Goal: Task Accomplishment & Management: Complete application form

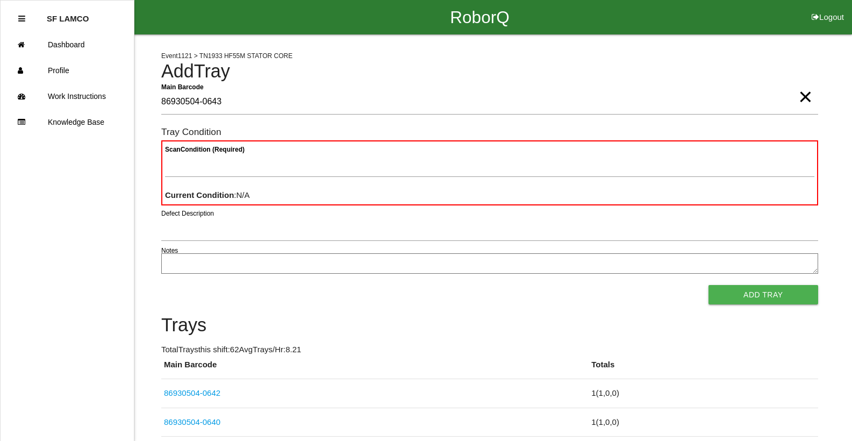
type Barcode "86930504-0643"
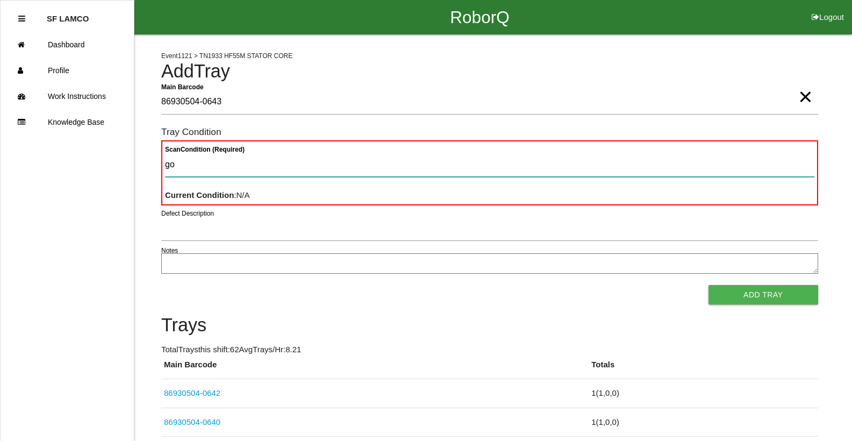
type Condition "goo"
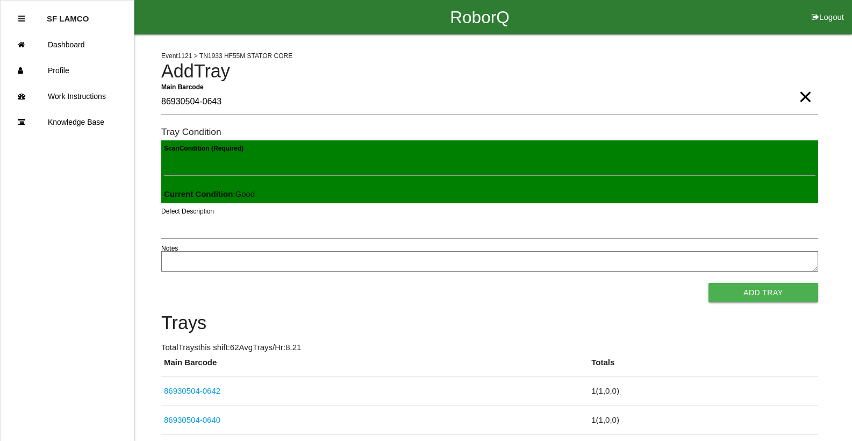
click at [709, 283] on button "Add Tray" at bounding box center [764, 292] width 110 height 19
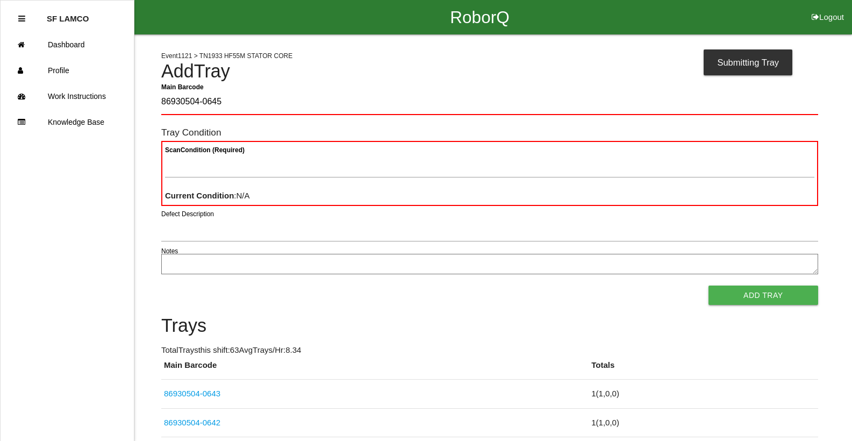
type Barcode "86930504-0645"
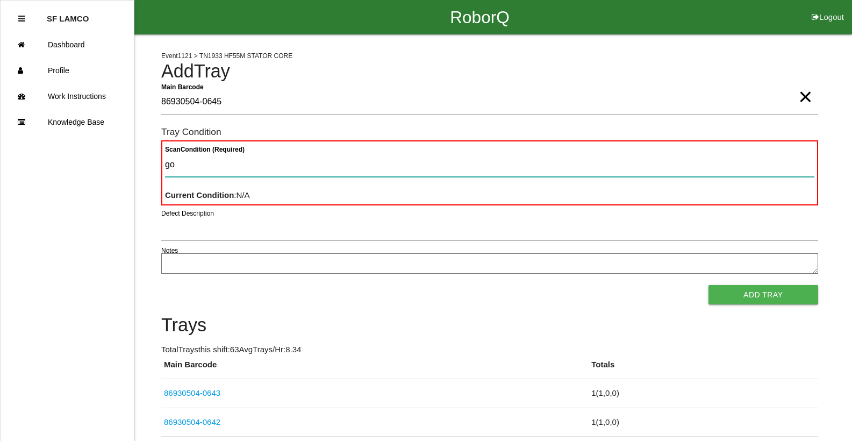
type Condition "goo"
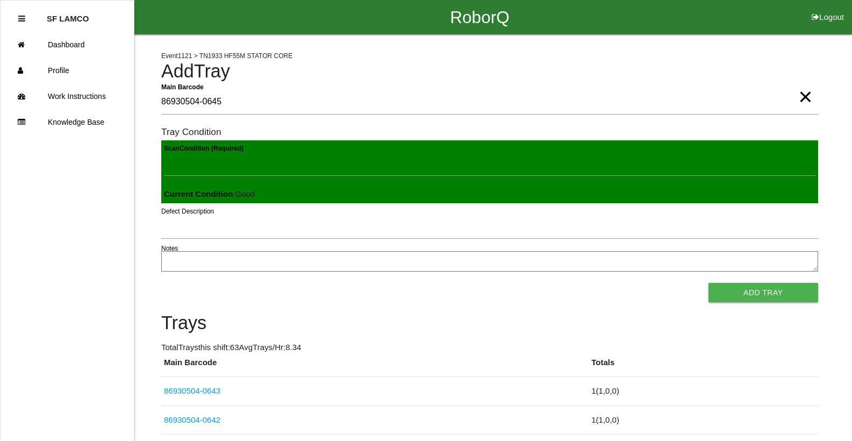
click at [709, 283] on button "Add Tray" at bounding box center [764, 292] width 110 height 19
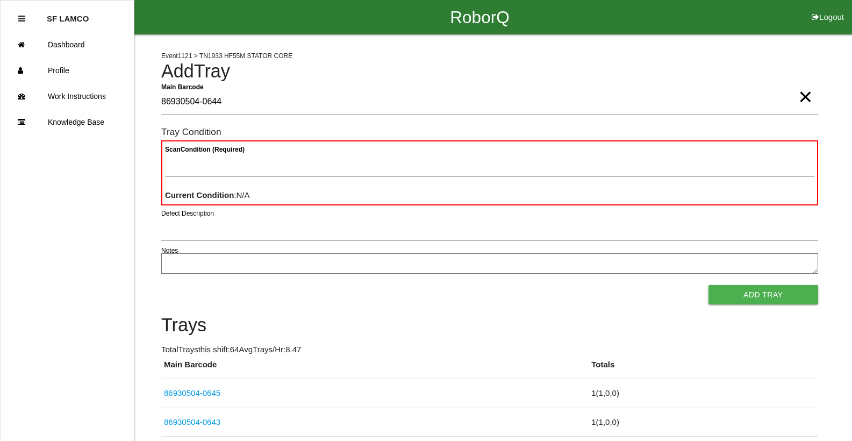
type Barcode "86930504-0644"
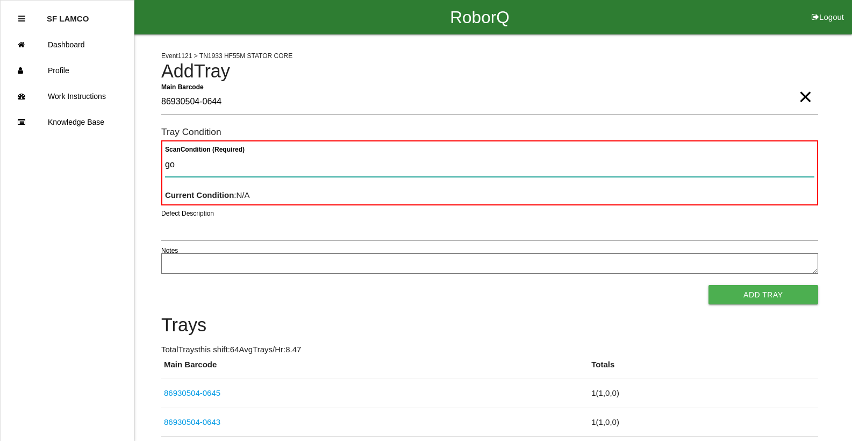
type Condition "goo"
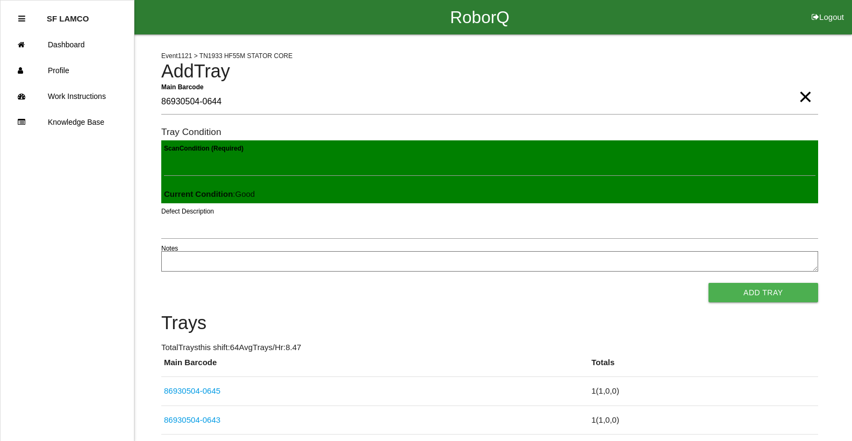
click at [709, 283] on button "Add Tray" at bounding box center [764, 292] width 110 height 19
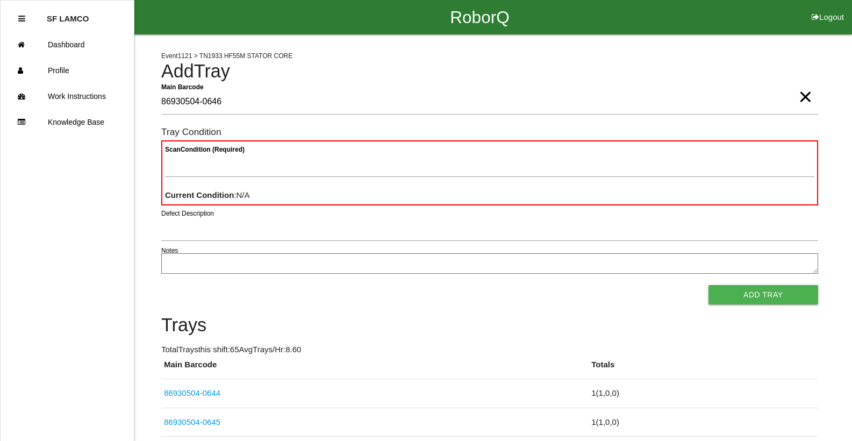
type Barcode "86930504-0646"
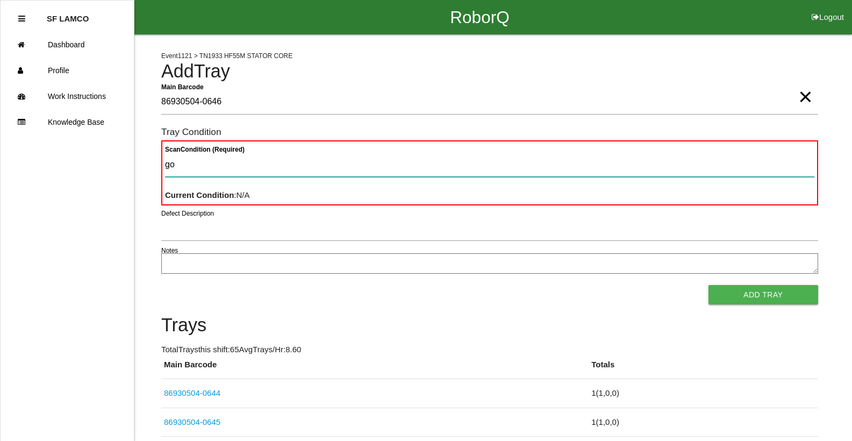
type Condition "goo"
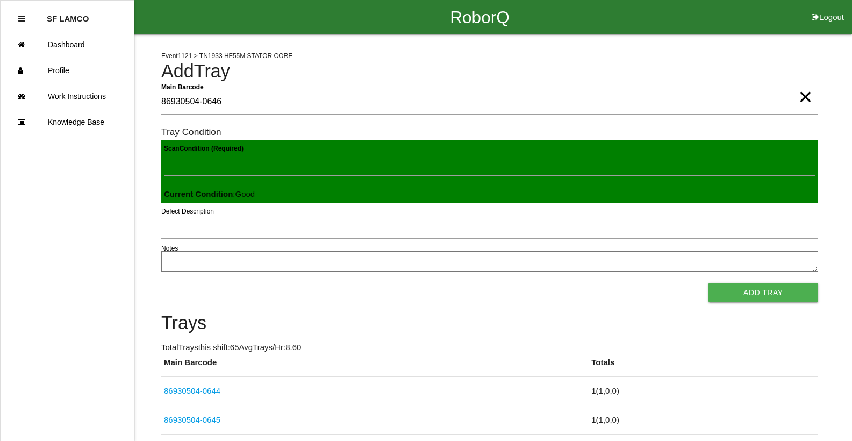
click at [709, 283] on button "Add Tray" at bounding box center [764, 292] width 110 height 19
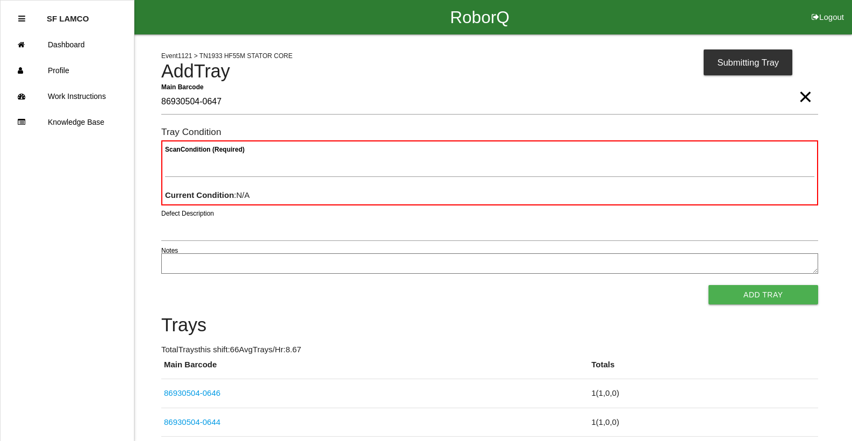
type Barcode "86930504-0647"
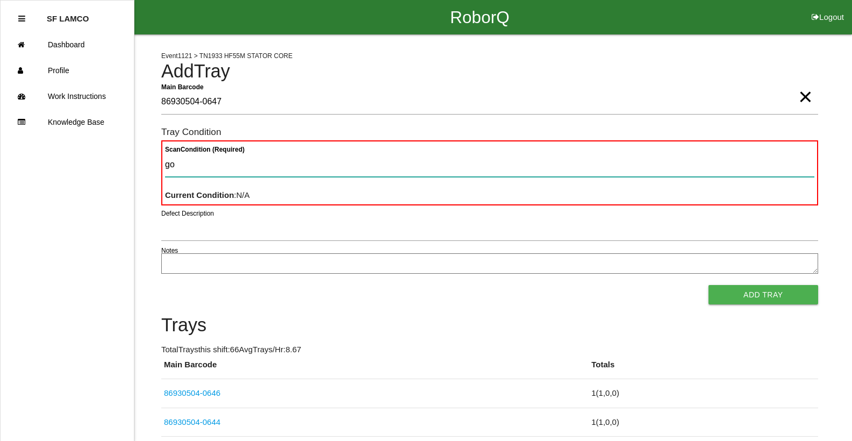
type Condition "goo"
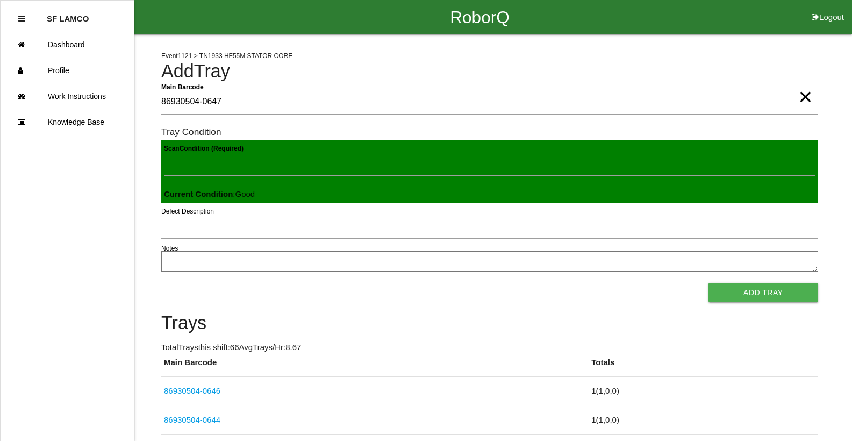
click at [709, 283] on button "Add Tray" at bounding box center [764, 292] width 110 height 19
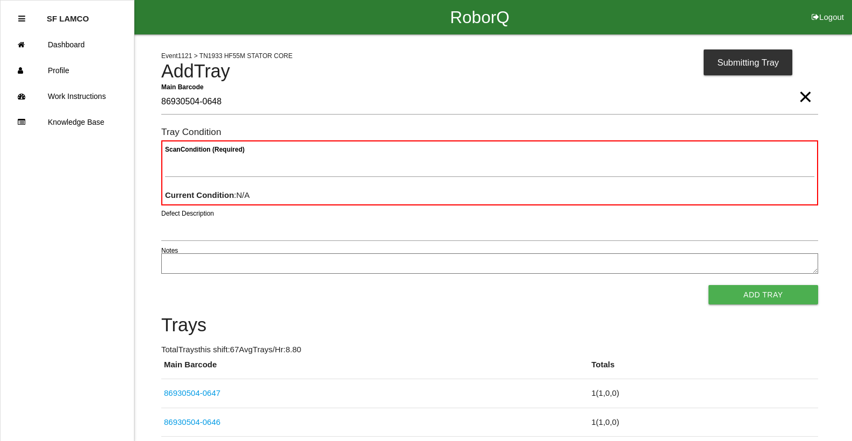
type Barcode "86930504-0648"
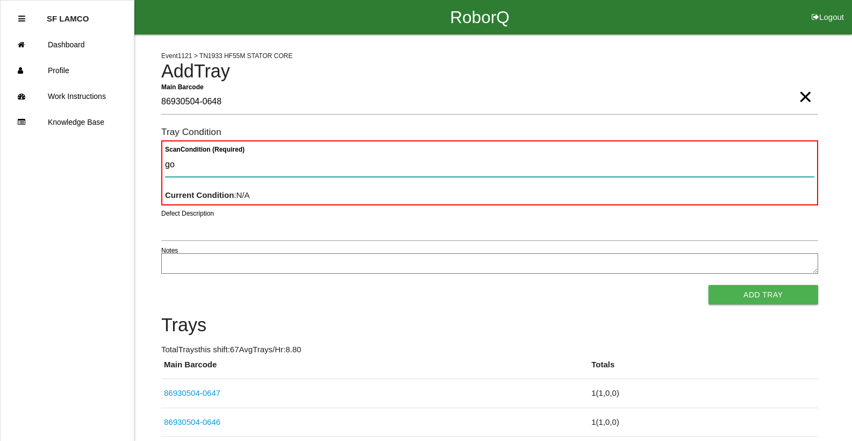
type Condition "goo"
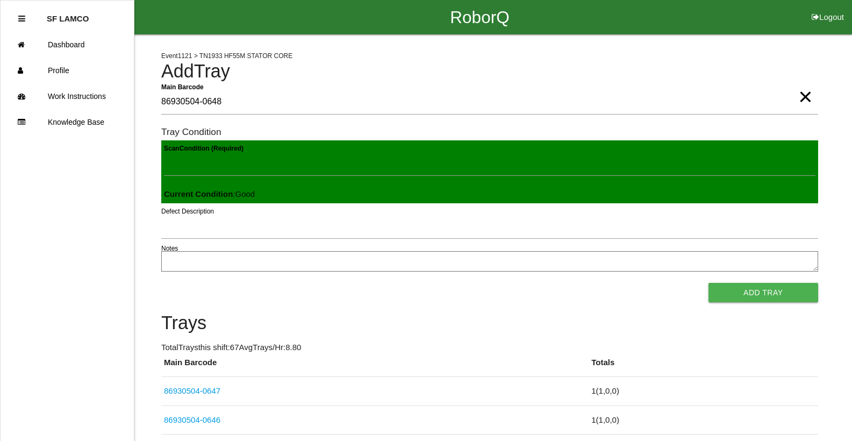
click at [709, 283] on button "Add Tray" at bounding box center [764, 292] width 110 height 19
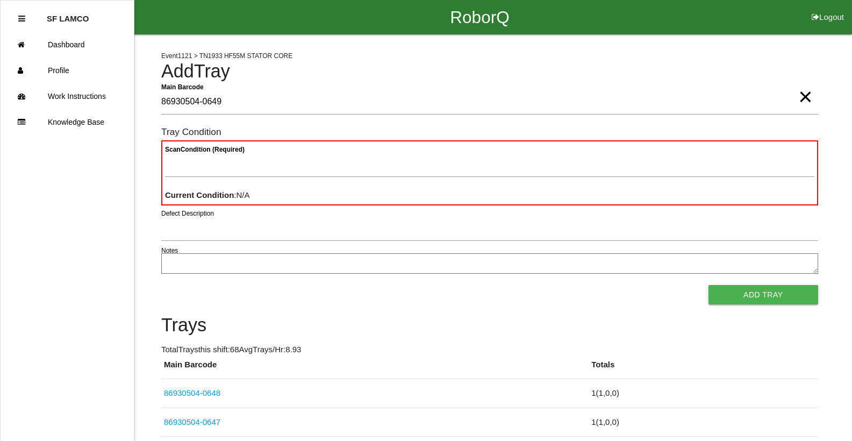
type Barcode "86930504-0649"
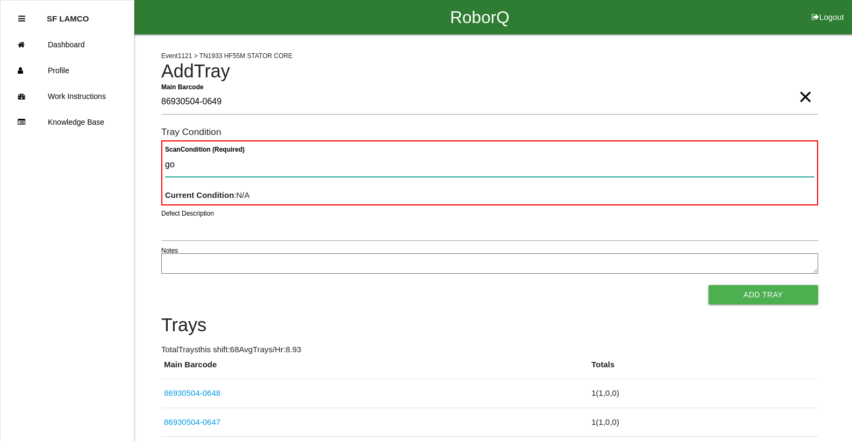
type Condition "goo"
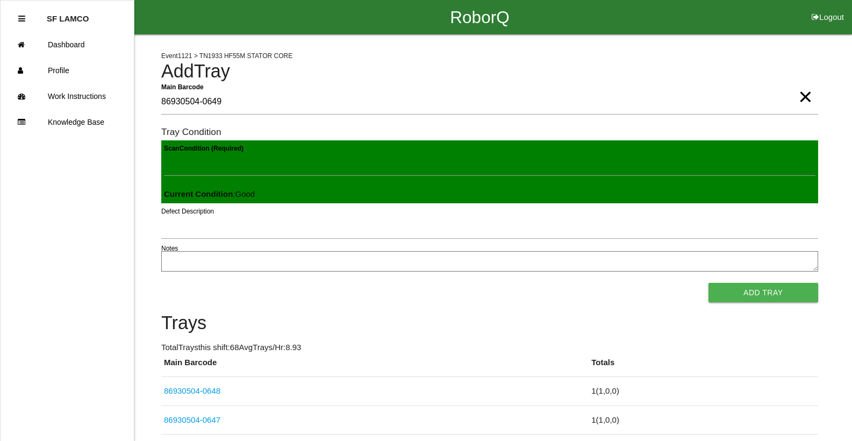
click at [709, 283] on button "Add Tray" at bounding box center [764, 292] width 110 height 19
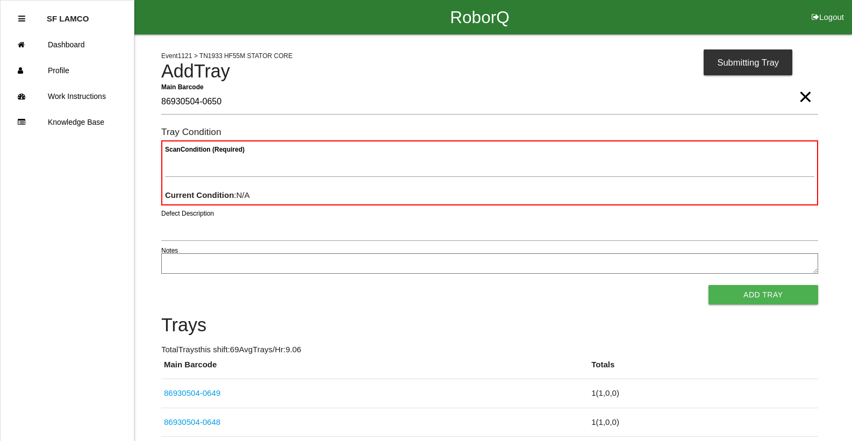
type Barcode "86930504-0650"
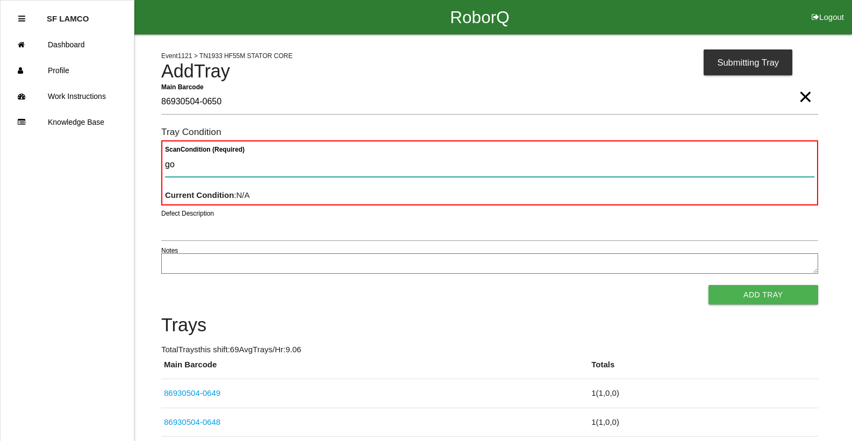
type Condition "goo"
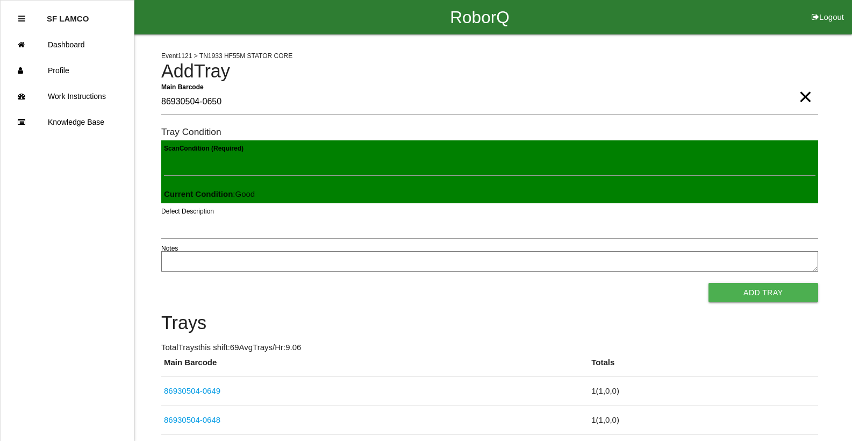
click at [709, 283] on button "Add Tray" at bounding box center [764, 292] width 110 height 19
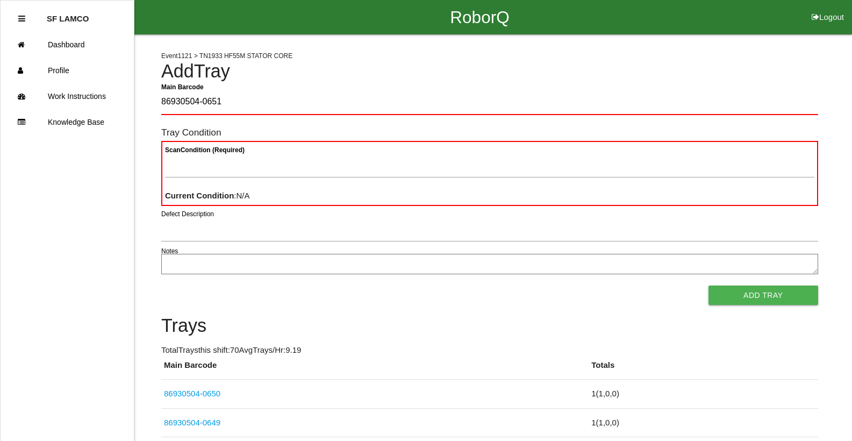
type Barcode "86930504-0651"
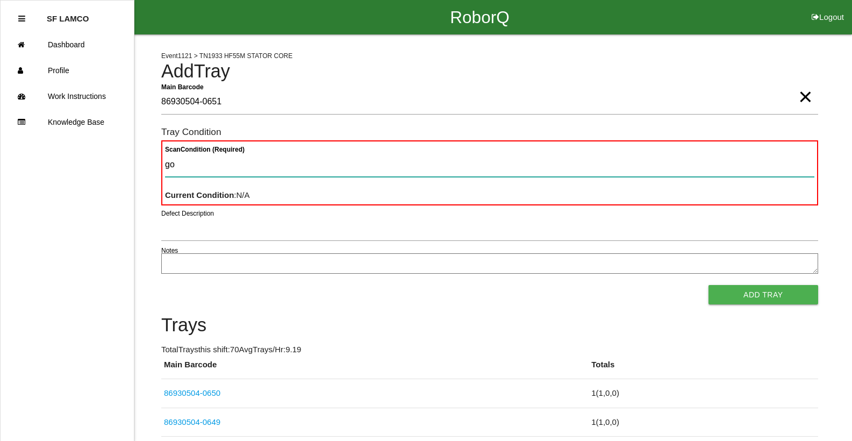
type Condition "goo"
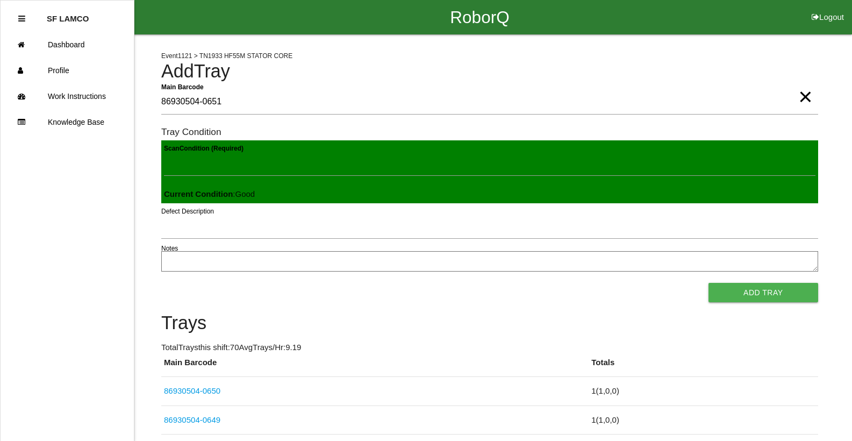
click at [709, 283] on button "Add Tray" at bounding box center [764, 292] width 110 height 19
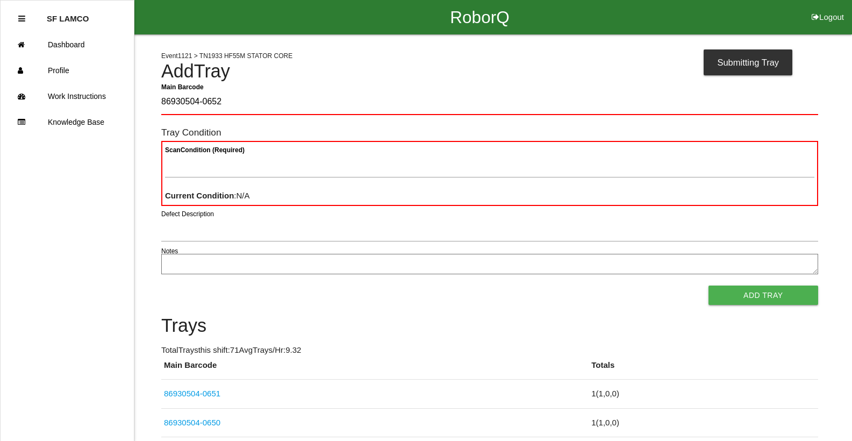
type Barcode "86930504-0652"
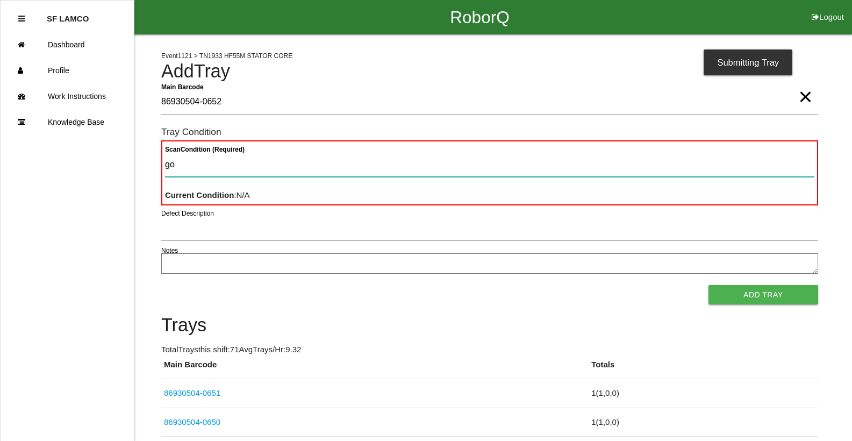
type Condition "goo"
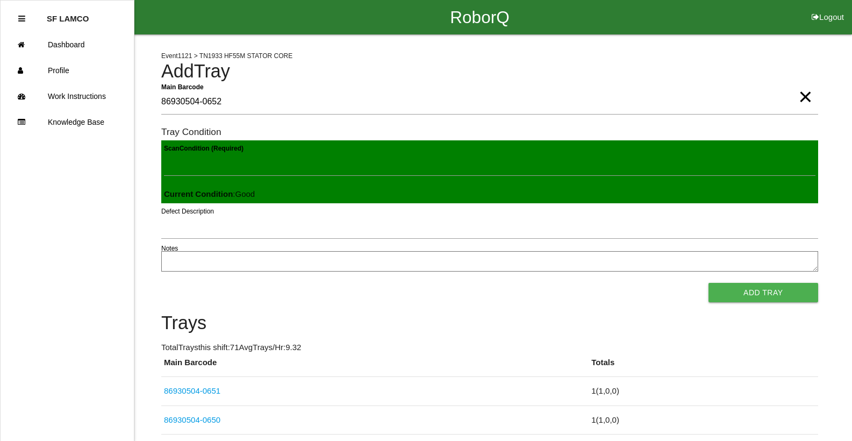
click at [709, 283] on button "Add Tray" at bounding box center [764, 292] width 110 height 19
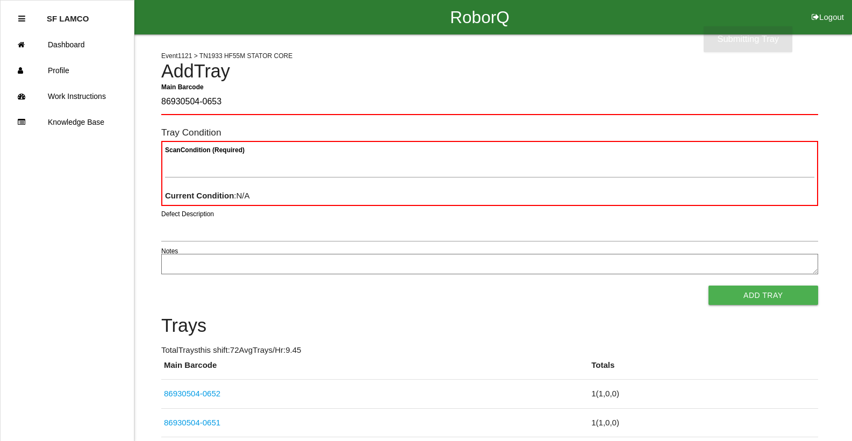
type Barcode "86930504-0653"
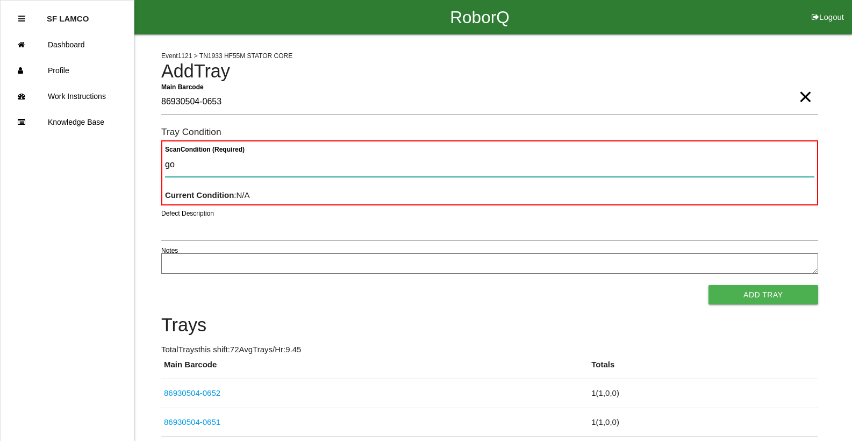
type Condition "goo"
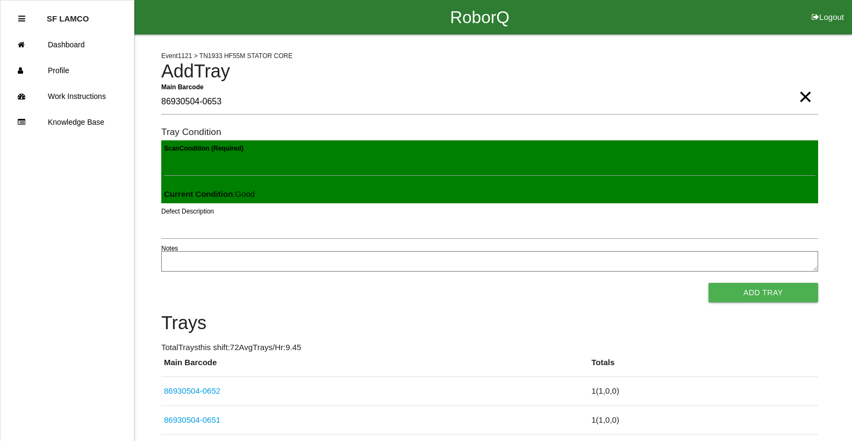
click at [709, 283] on button "Add Tray" at bounding box center [764, 292] width 110 height 19
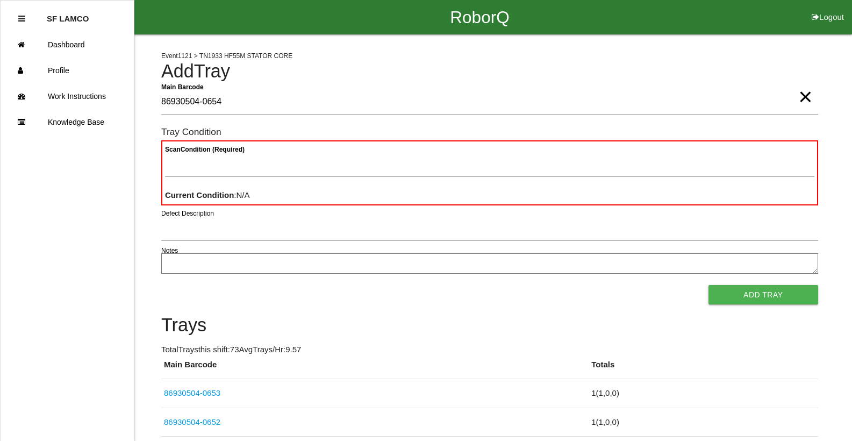
type Barcode "86930504-0654"
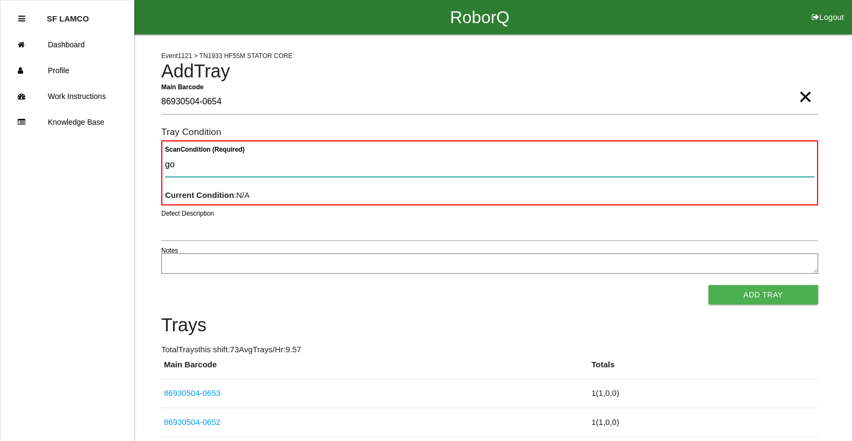
type Condition "goo"
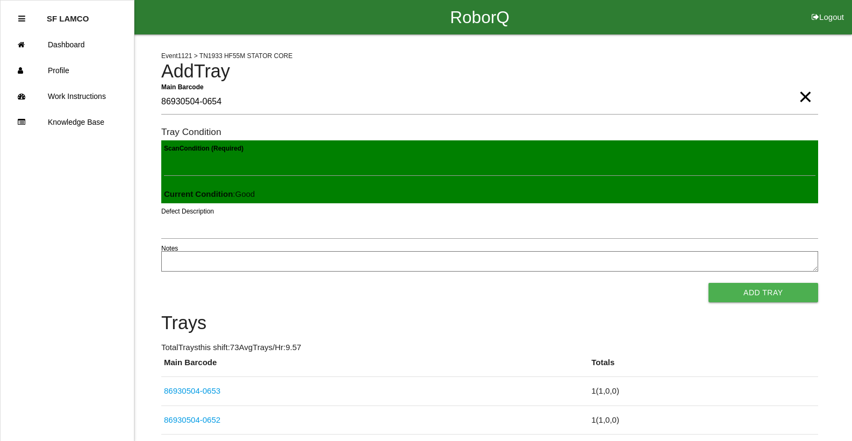
click at [709, 283] on button "Add Tray" at bounding box center [764, 292] width 110 height 19
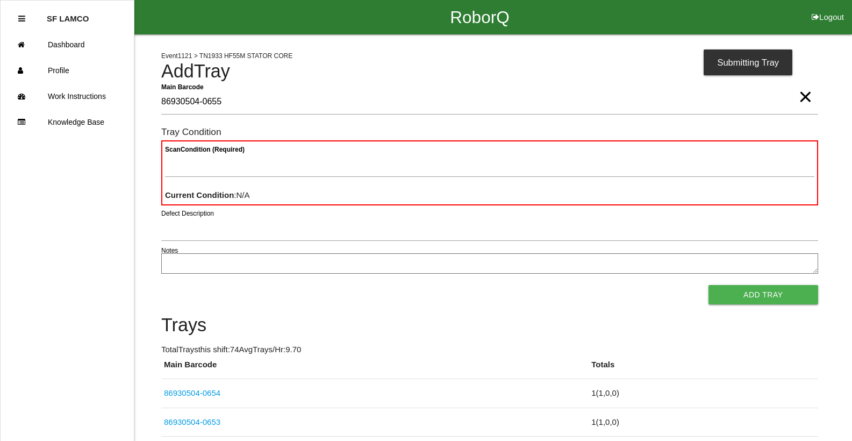
type Barcode "86930504-0655"
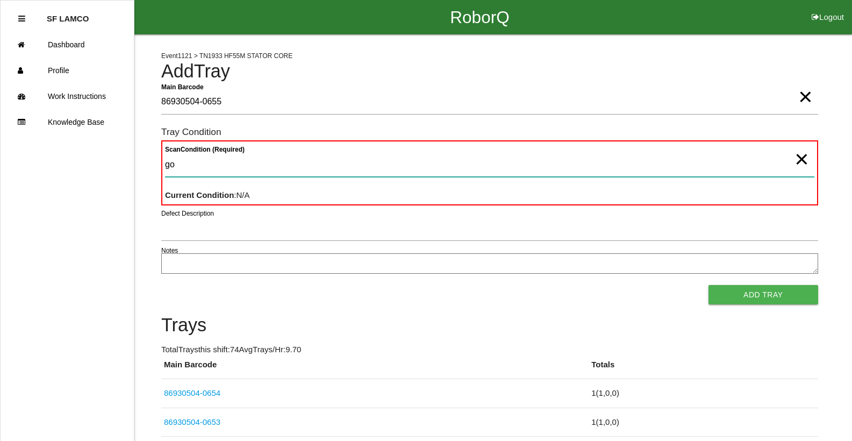
type Condition "goo"
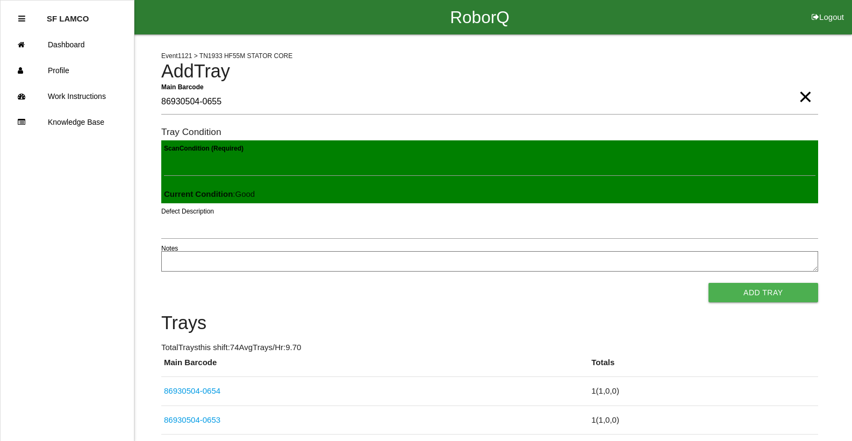
click at [709, 283] on button "Add Tray" at bounding box center [764, 292] width 110 height 19
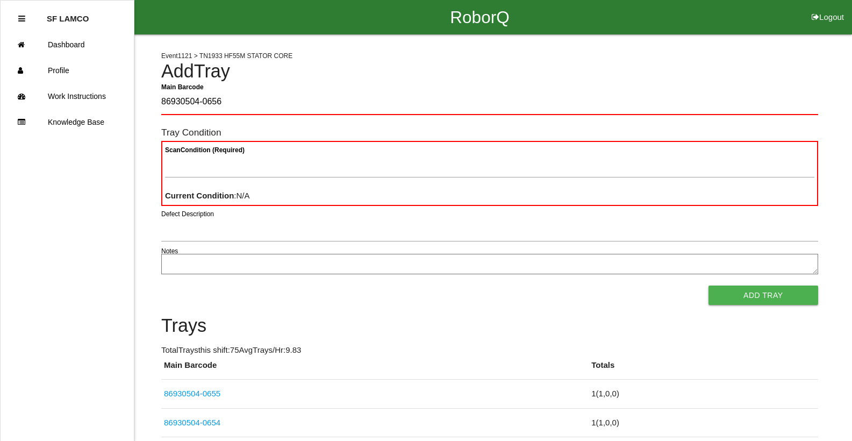
type Barcode "86930504-0656"
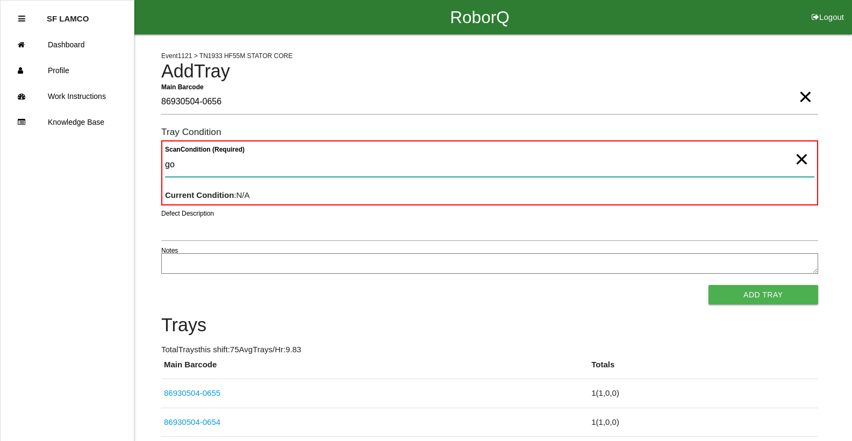
type Condition "goo"
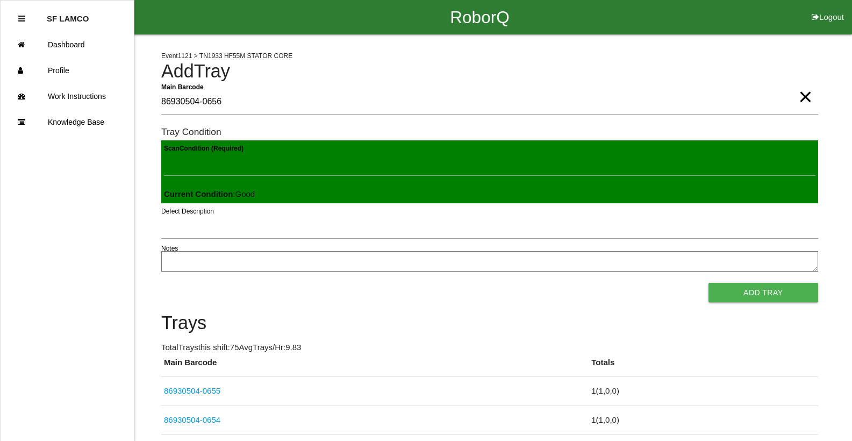
click at [709, 283] on button "Add Tray" at bounding box center [764, 292] width 110 height 19
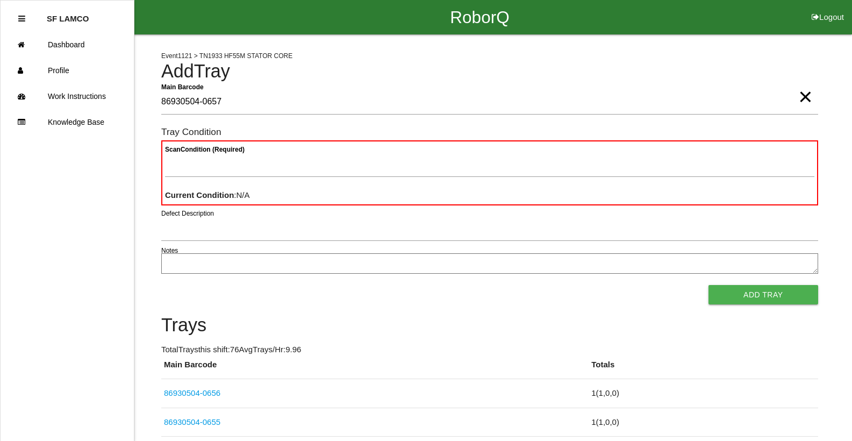
type Barcode "86930504-0657"
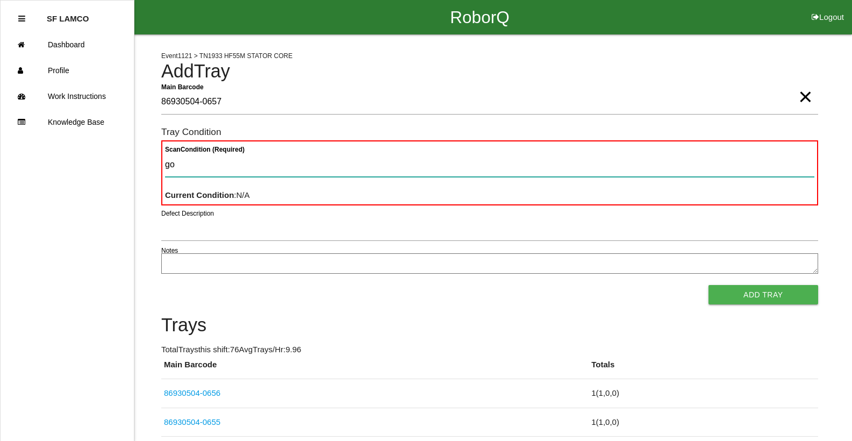
type Condition "goo"
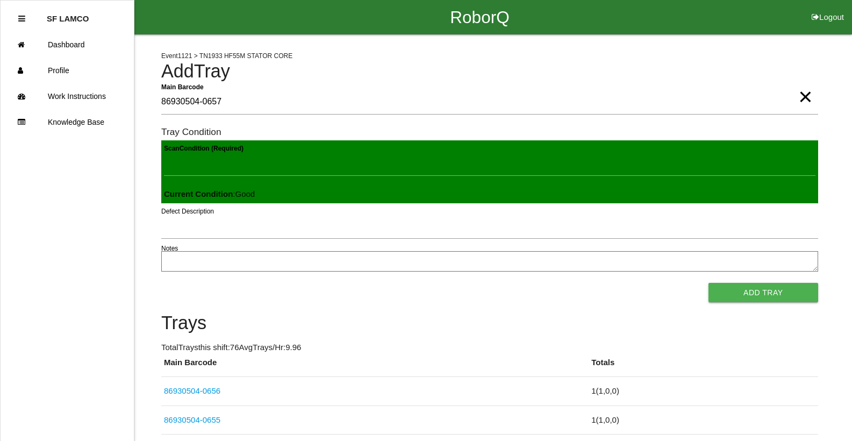
click at [709, 283] on button "Add Tray" at bounding box center [764, 292] width 110 height 19
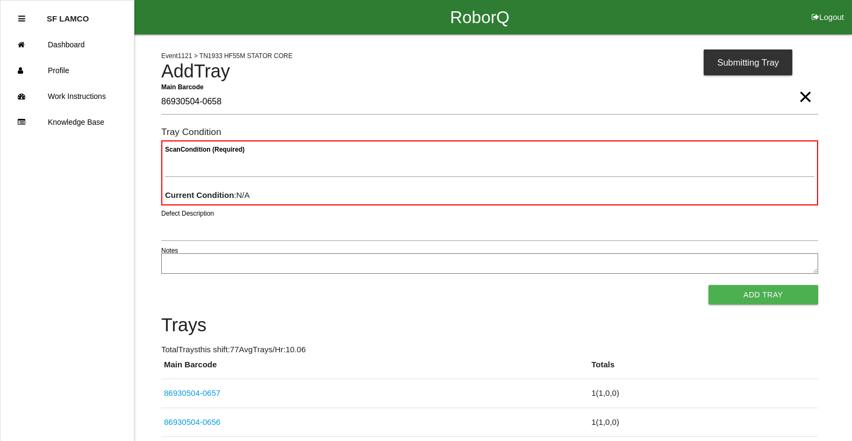
type Barcode "86930504-0658"
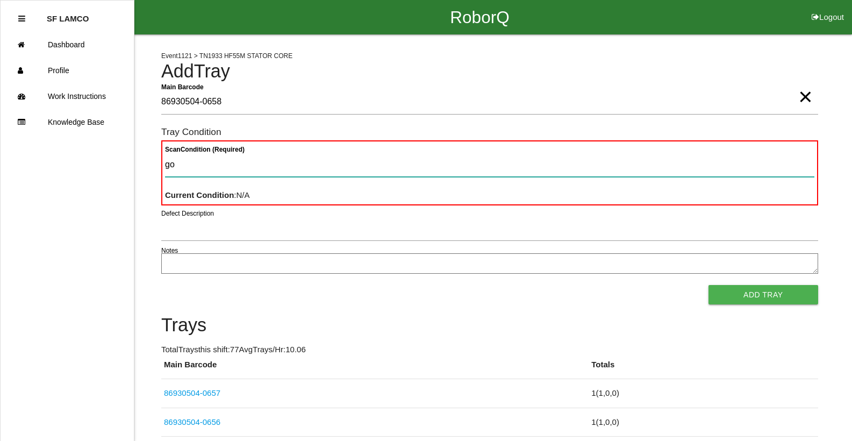
type Condition "goo"
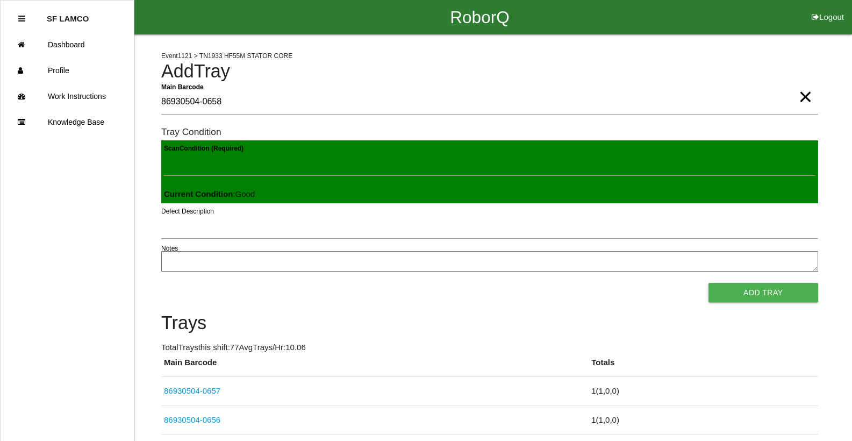
click at [709, 283] on button "Add Tray" at bounding box center [764, 292] width 110 height 19
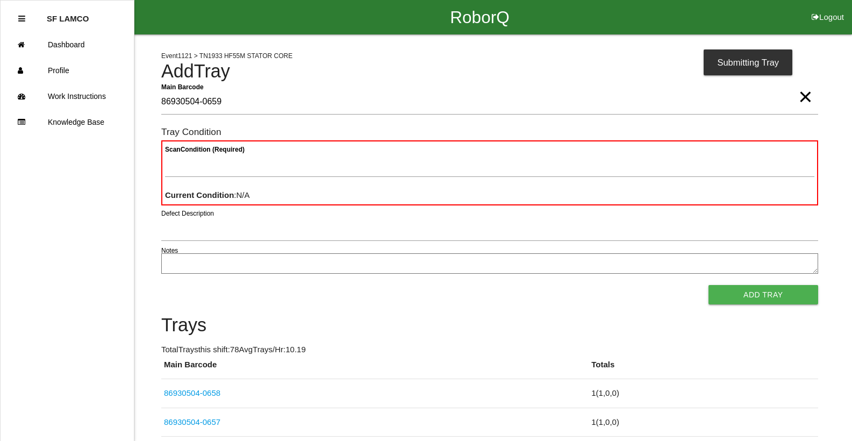
type Barcode "86930504-0659"
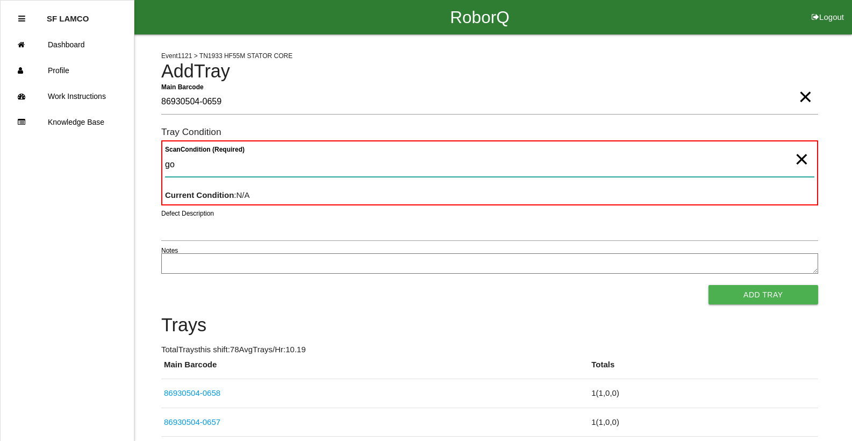
type Condition "goo"
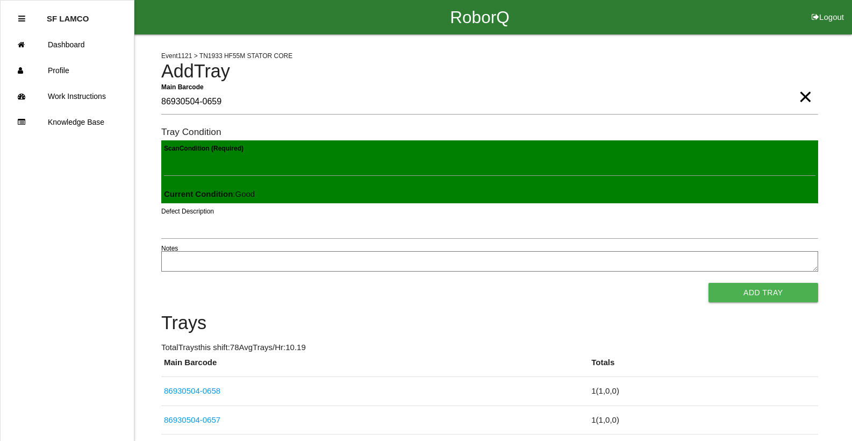
click at [709, 283] on button "Add Tray" at bounding box center [764, 292] width 110 height 19
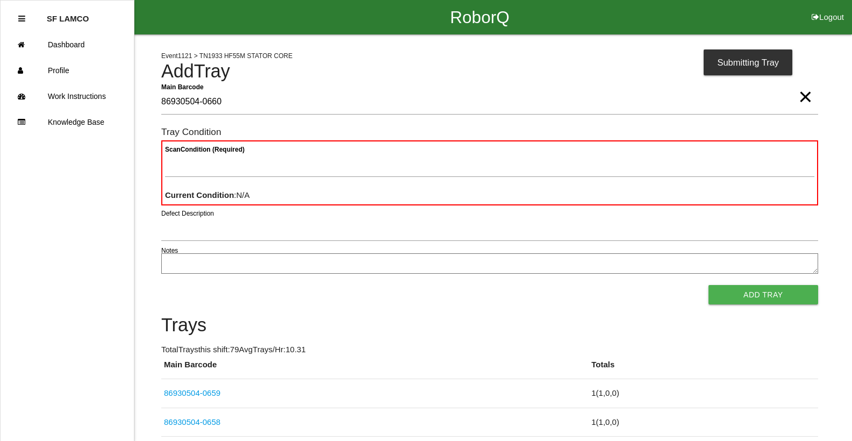
type Barcode "86930504-0660"
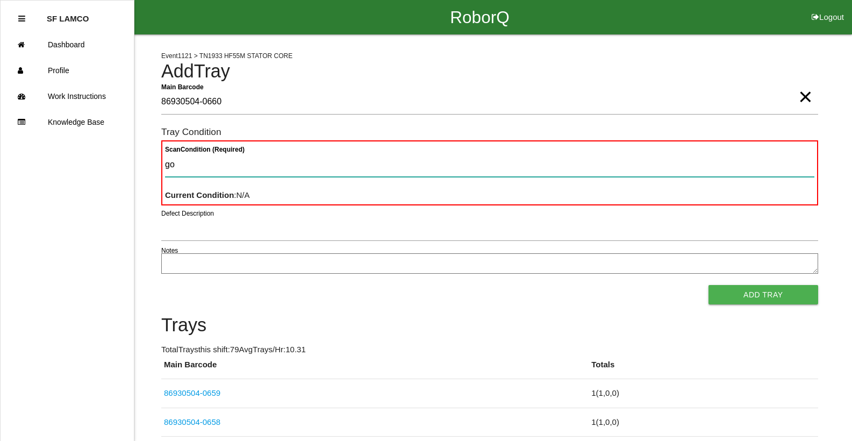
type Condition "goo"
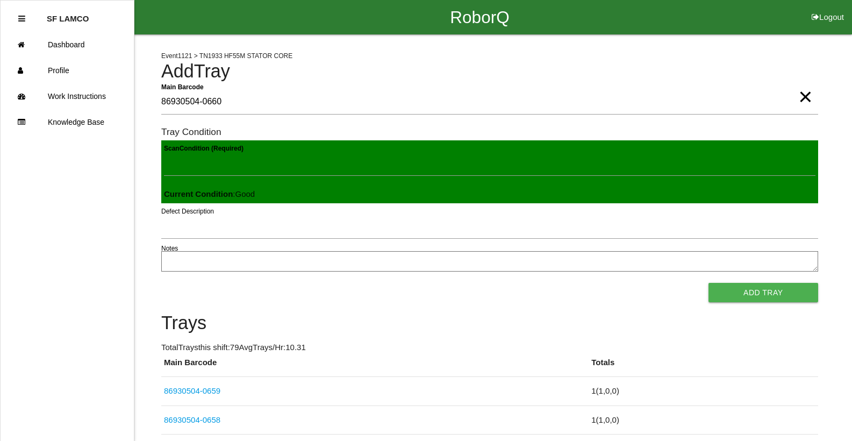
click at [709, 283] on button "Add Tray" at bounding box center [764, 292] width 110 height 19
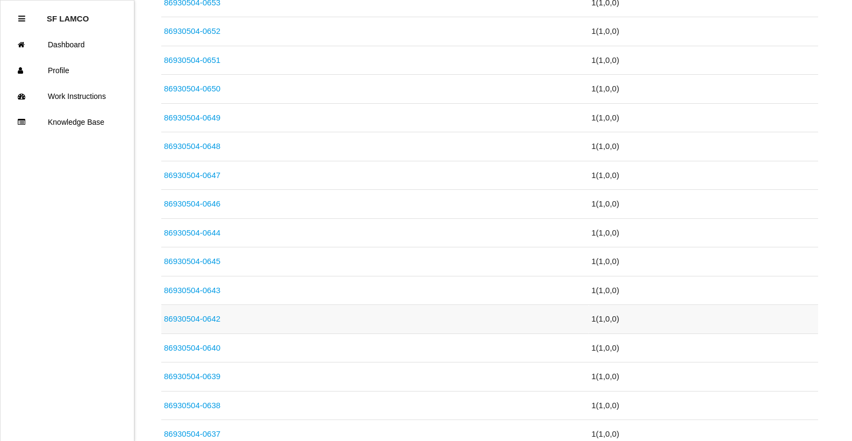
scroll to position [645, 0]
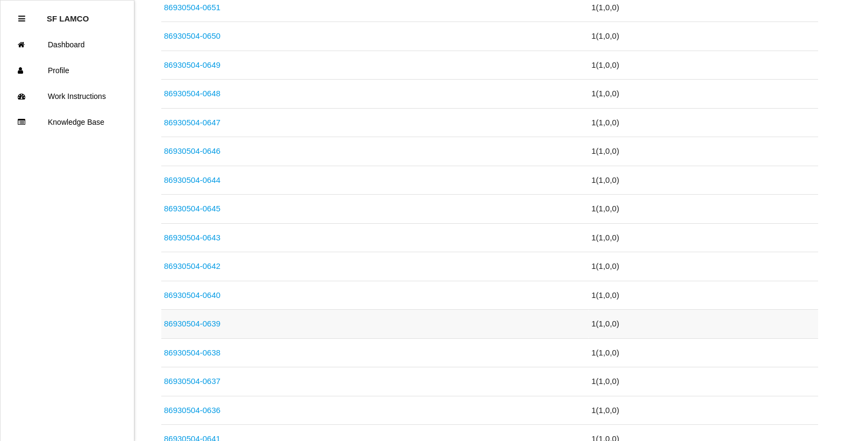
click at [212, 320] on link "86930504-0639" at bounding box center [192, 323] width 56 height 9
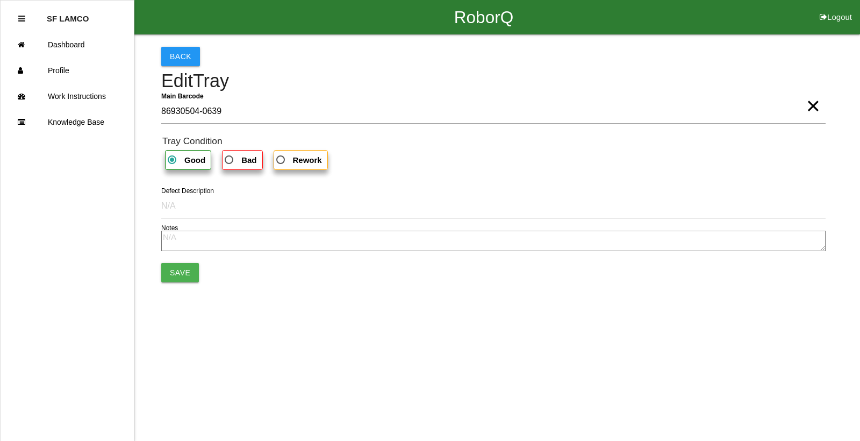
click at [239, 160] on span "Bad" at bounding box center [240, 159] width 34 height 13
click at [230, 160] on input "Bad" at bounding box center [226, 156] width 7 height 7
radio input "true"
click at [184, 269] on button "Save" at bounding box center [180, 272] width 38 height 19
